Goal: Information Seeking & Learning: Learn about a topic

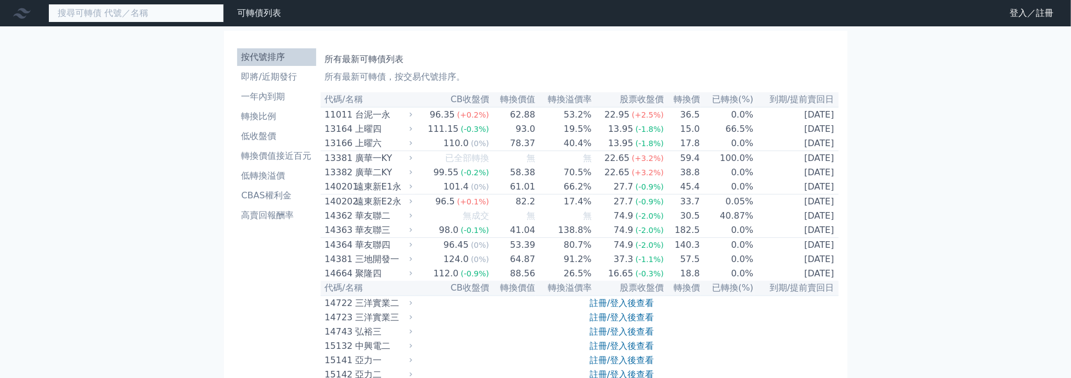
click at [107, 18] on input at bounding box center [136, 13] width 176 height 19
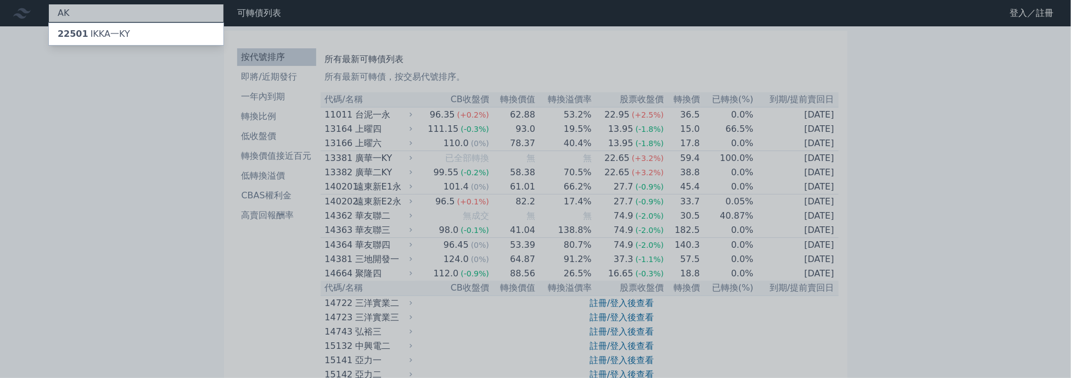
type input "駐"
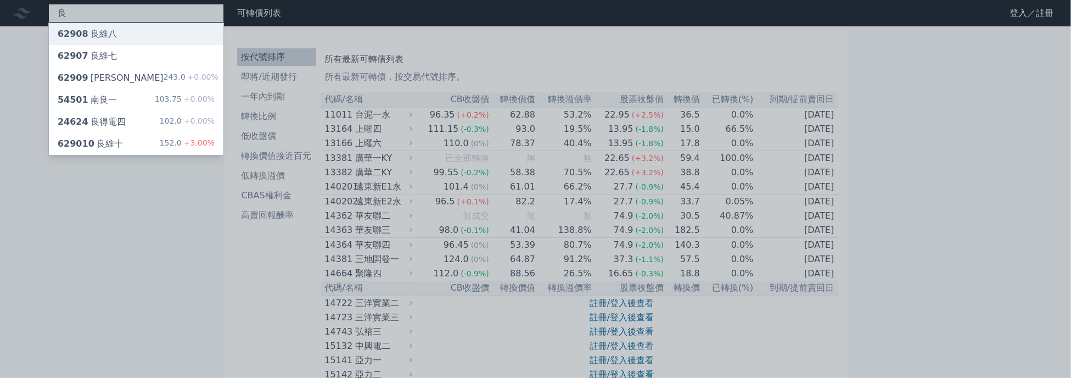
type input "良"
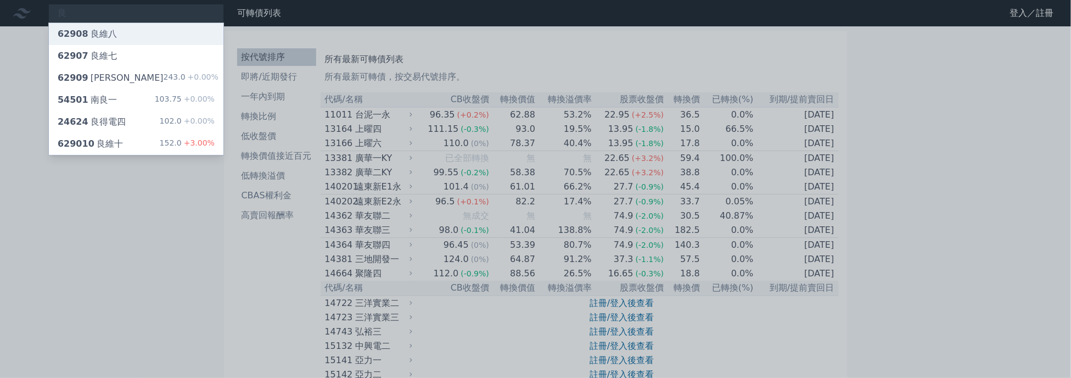
click at [113, 25] on div "62908 [PERSON_NAME]" at bounding box center [136, 34] width 175 height 22
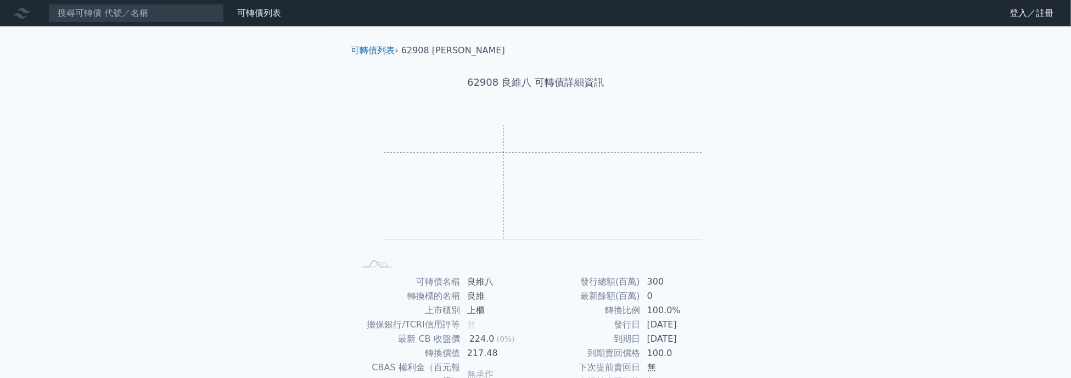
scroll to position [110, 0]
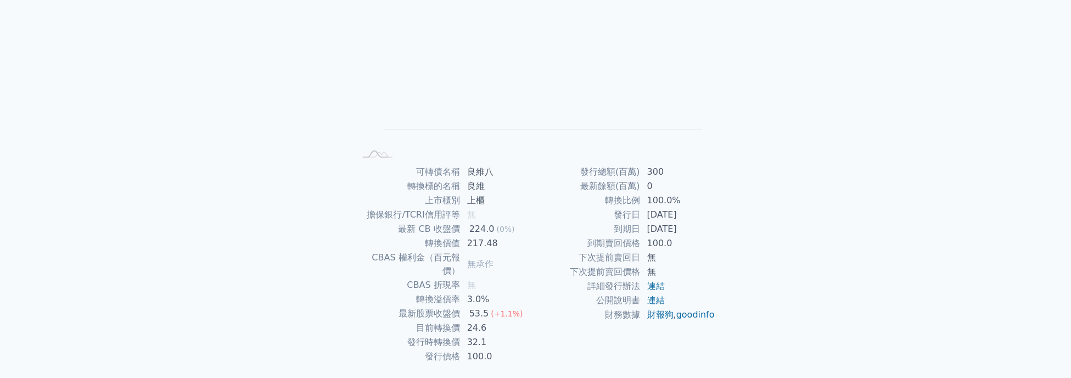
click at [476, 188] on td "良維" at bounding box center [498, 186] width 75 height 14
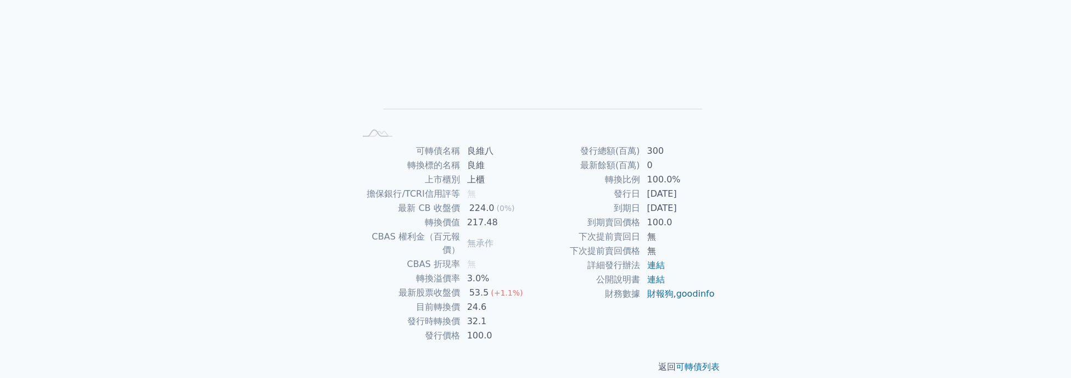
scroll to position [0, 0]
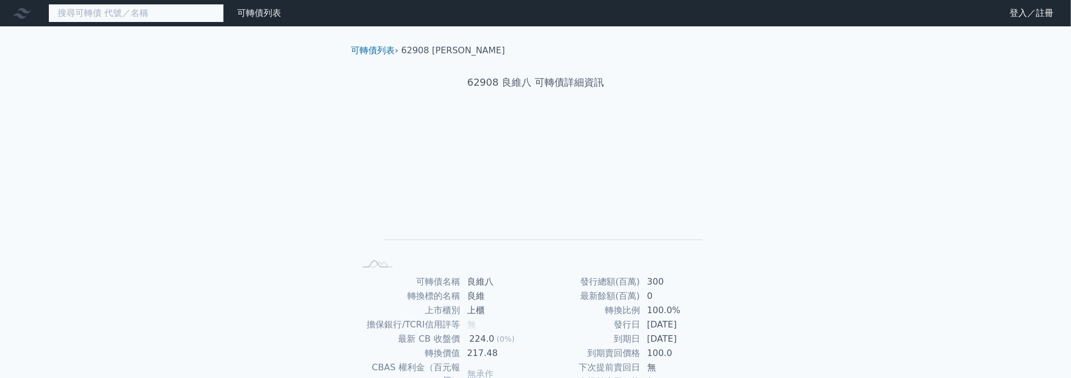
click at [132, 13] on input at bounding box center [136, 13] width 176 height 19
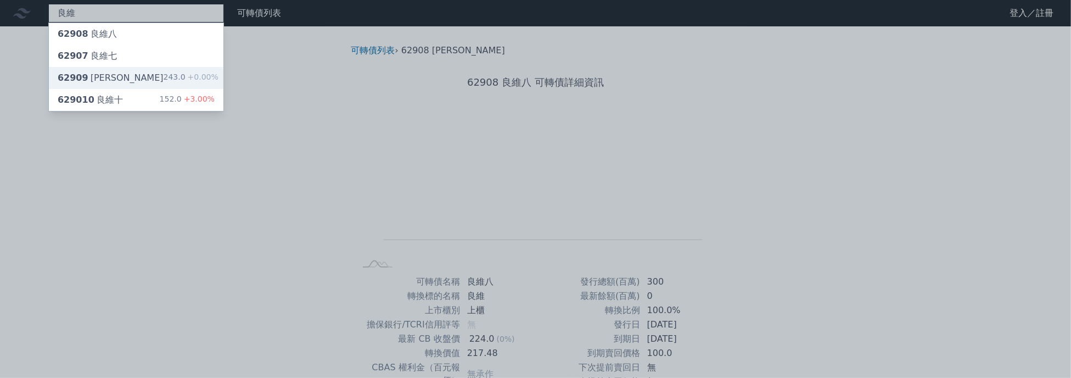
type input "良維"
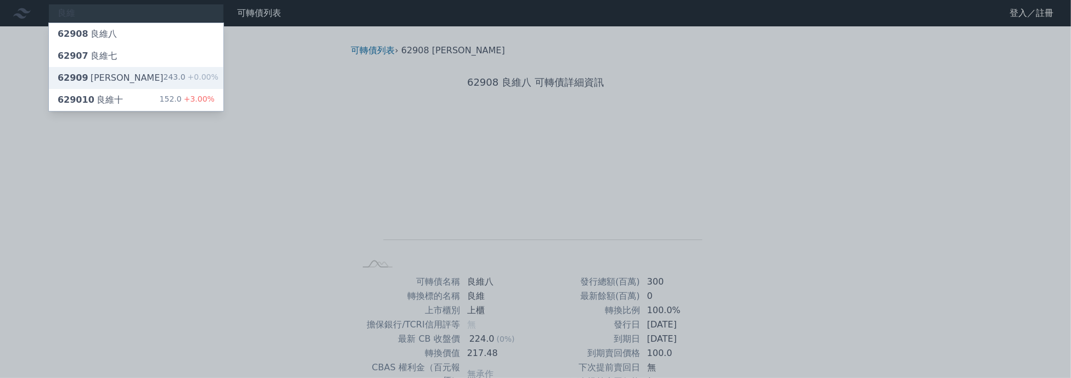
click at [105, 73] on div "62909 [PERSON_NAME]" at bounding box center [111, 77] width 106 height 13
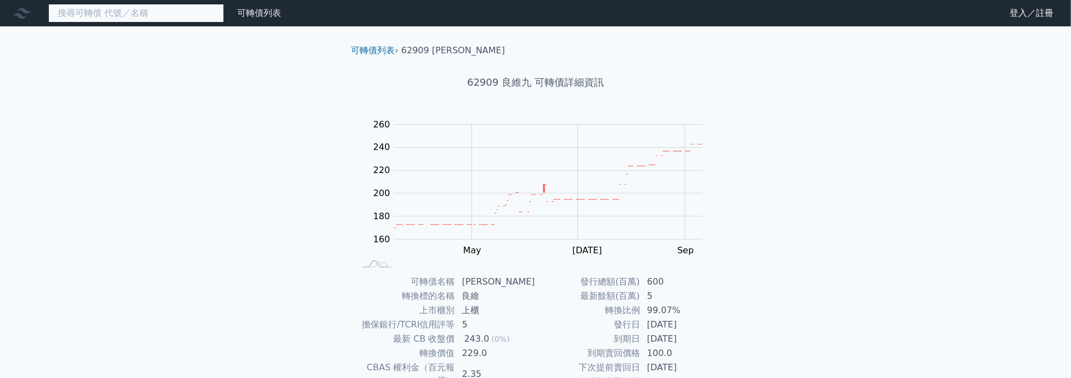
click at [167, 18] on input at bounding box center [136, 13] width 176 height 19
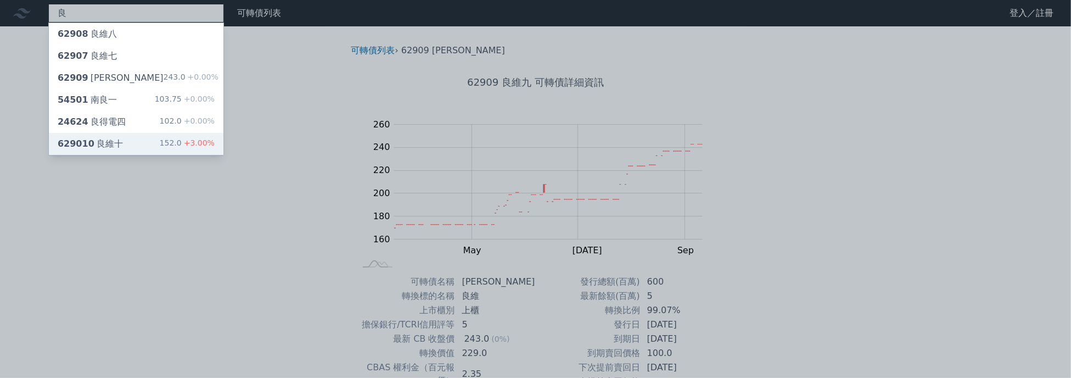
type input "良"
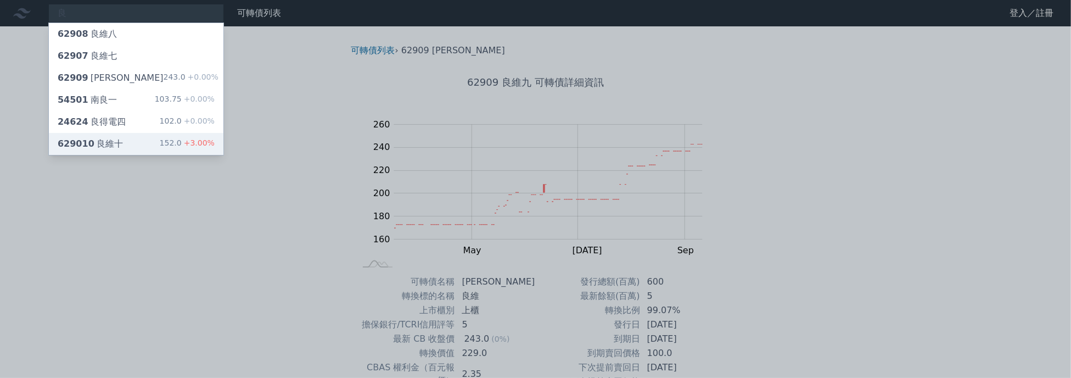
click at [126, 147] on div "629010 良維十 152.0 +3.00%" at bounding box center [136, 144] width 175 height 22
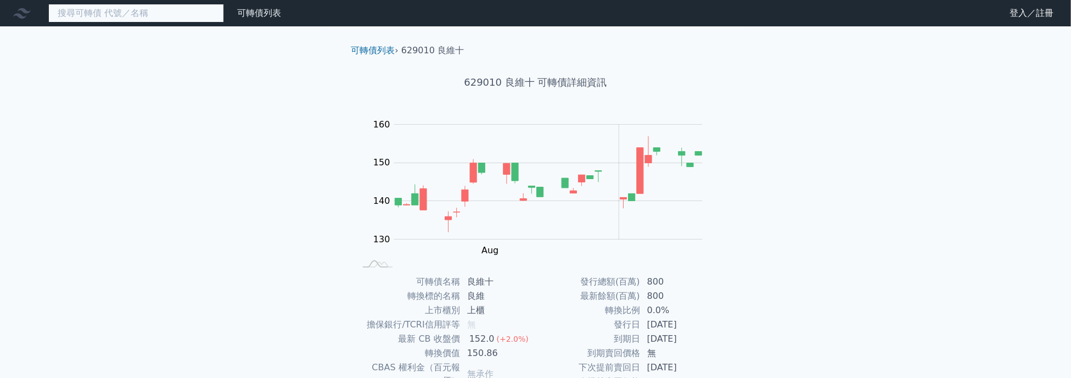
drag, startPoint x: 110, startPoint y: 20, endPoint x: 119, endPoint y: 15, distance: 9.3
click at [116, 16] on input at bounding box center [136, 13] width 176 height 19
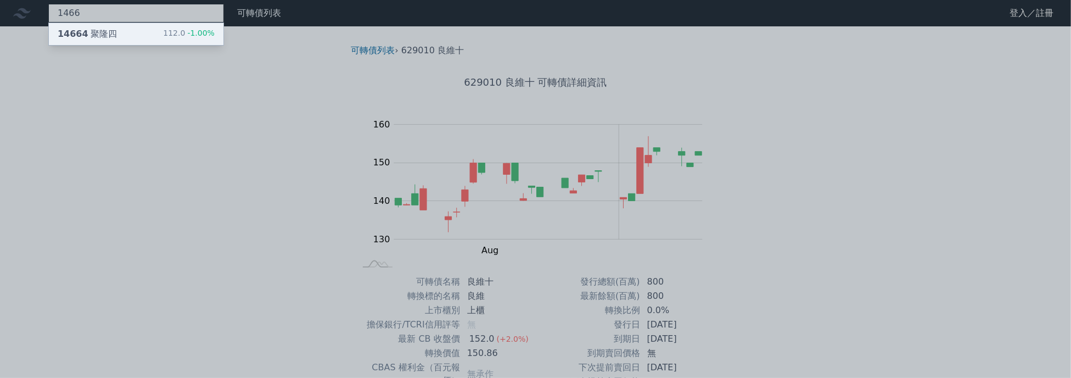
type input "1466"
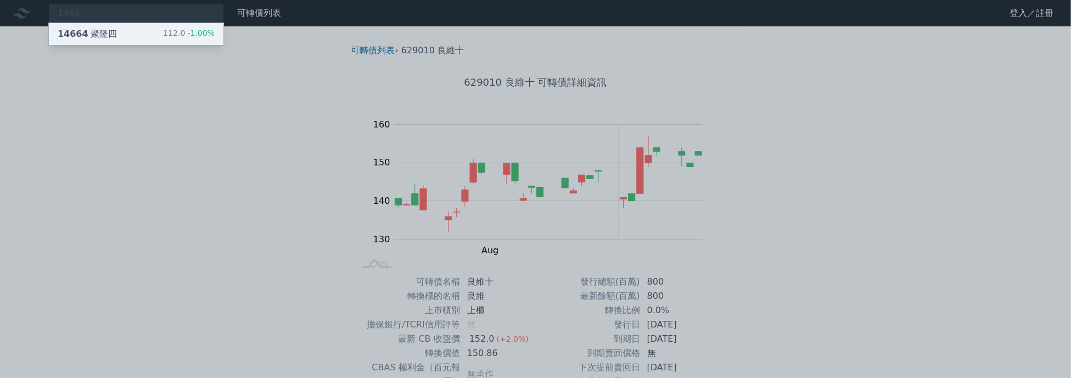
click at [122, 38] on div "14664 聚隆四 112.0 -1.00%" at bounding box center [136, 34] width 175 height 22
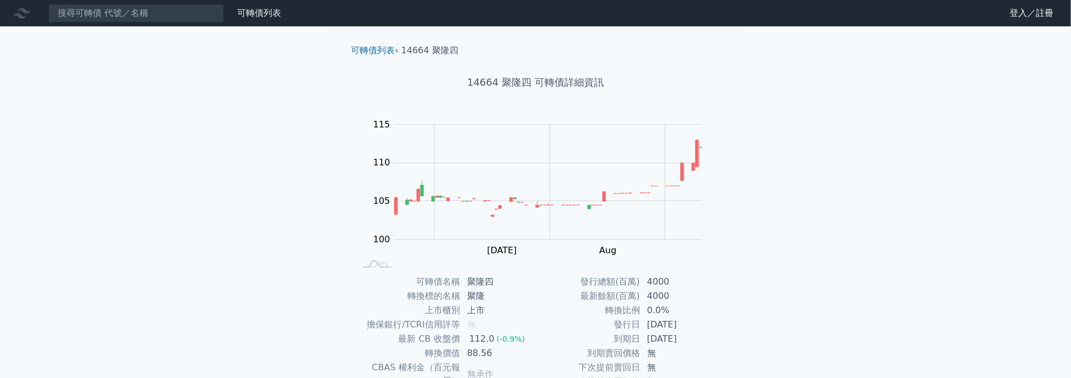
scroll to position [110, 0]
